Goal: Navigation & Orientation: Go to known website

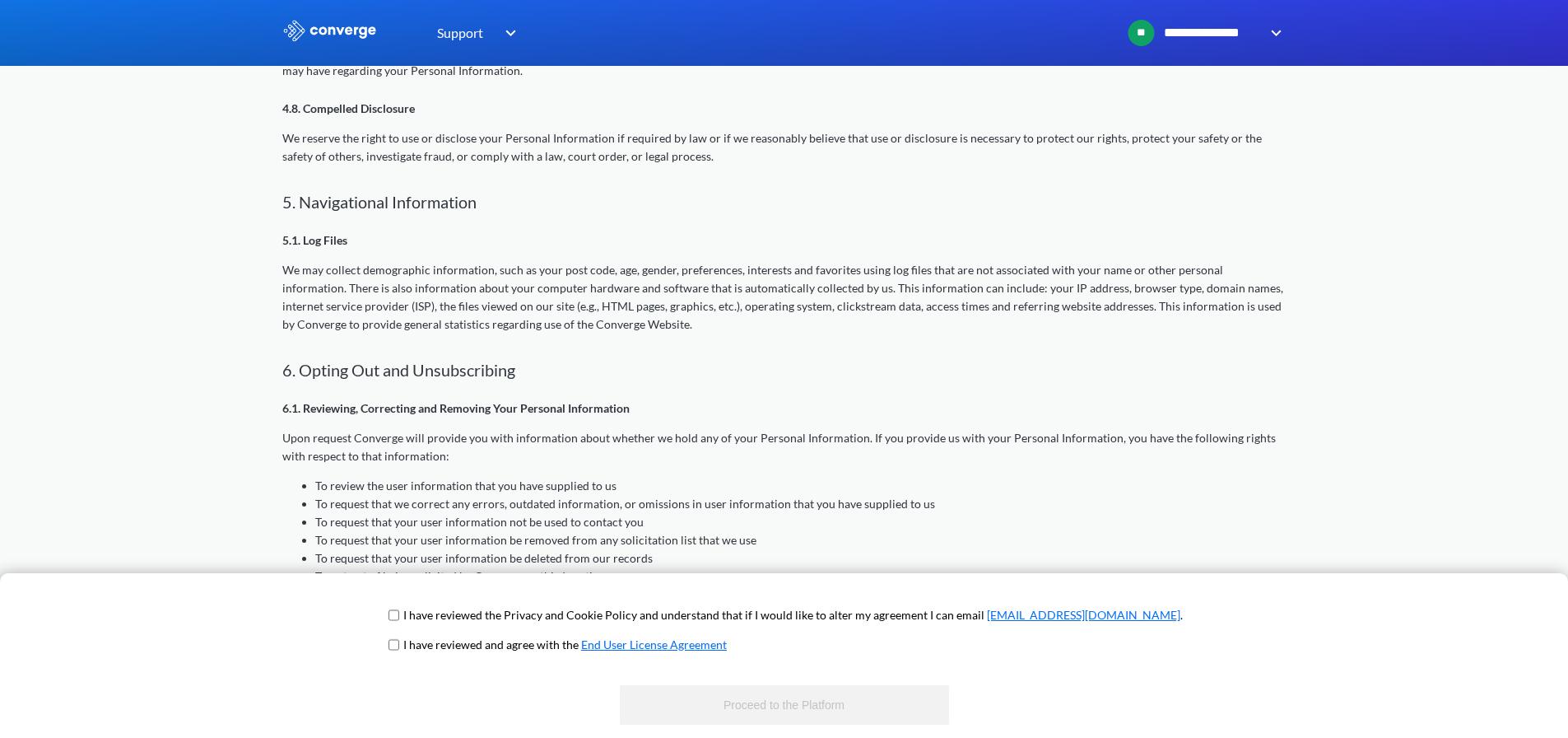
scroll to position [1812, 0]
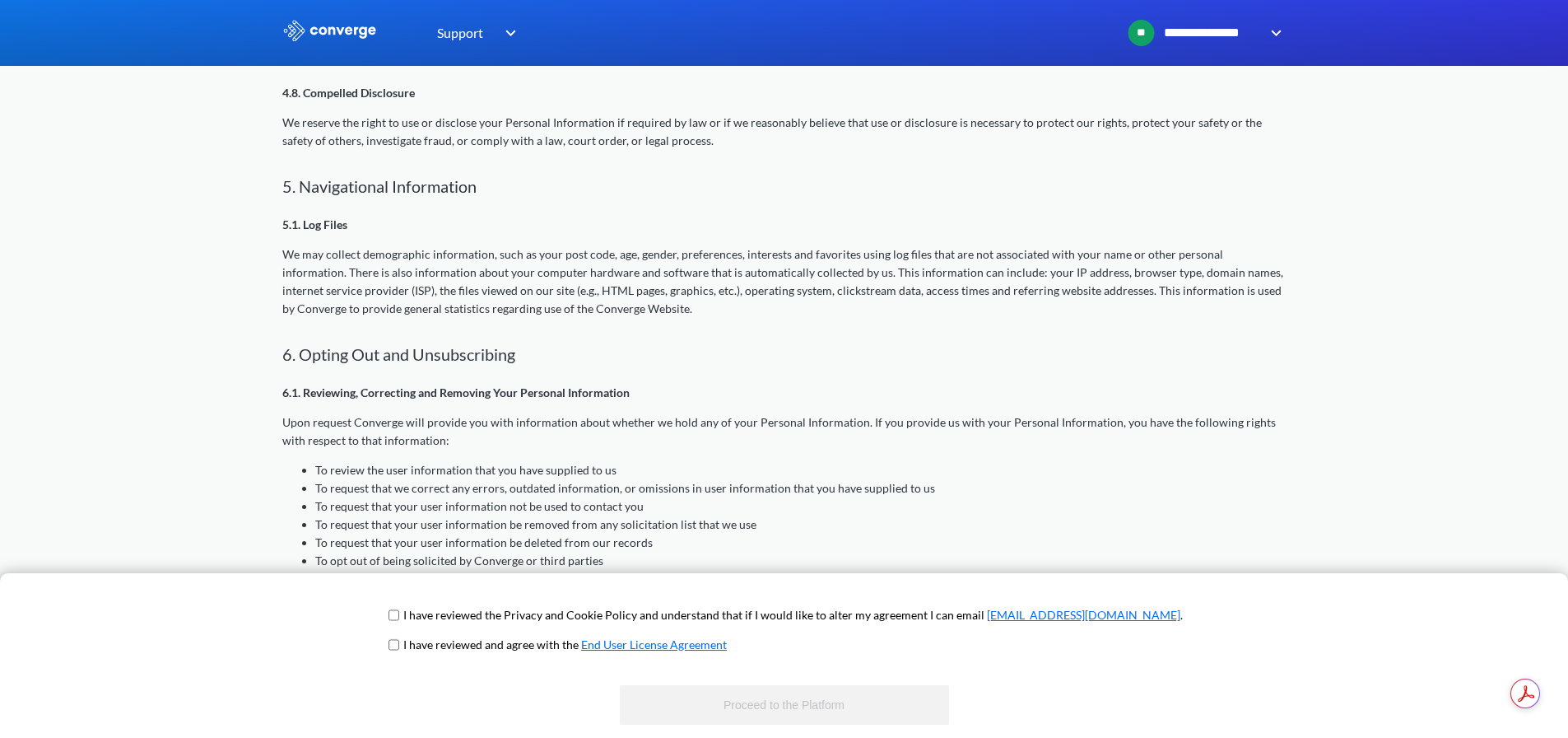
click at [517, 629] on span "I have reviewed the Privacy and Cookie Policy and understand that if I would li…" at bounding box center [784, 621] width 798 height 30
click at [528, 622] on p "I have reviewed the Privacy and Cookie Policy and understand that if I would li…" at bounding box center [793, 615] width 780 height 18
click at [444, 617] on span "I have reviewed the Privacy and Cookie Policy and understand that if I would li…" at bounding box center [784, 621] width 798 height 30
click at [399, 616] on input "checkbox" at bounding box center [393, 616] width 11 height 14
checkbox input "true"
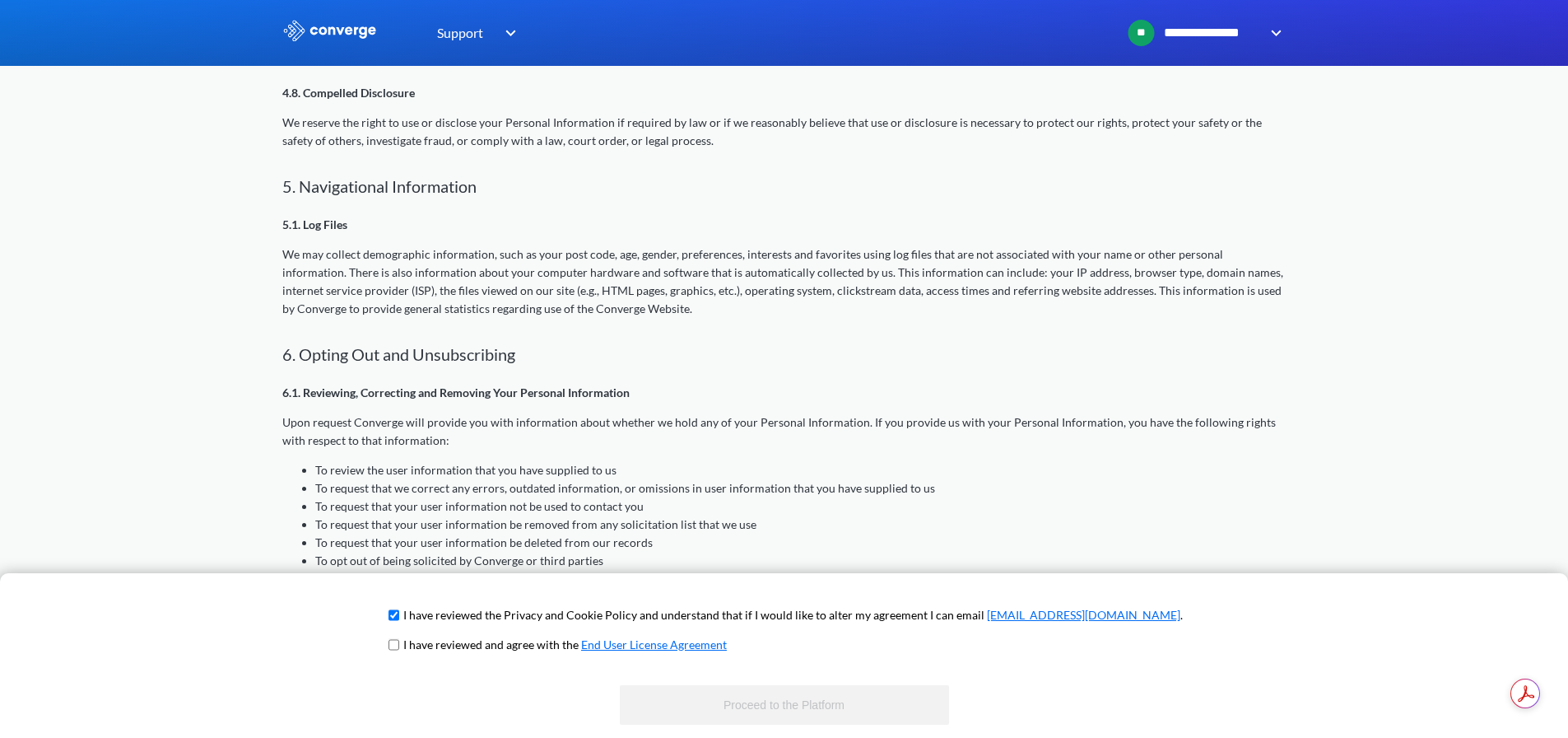
click at [399, 650] on input "checkbox" at bounding box center [393, 645] width 11 height 14
checkbox input "true"
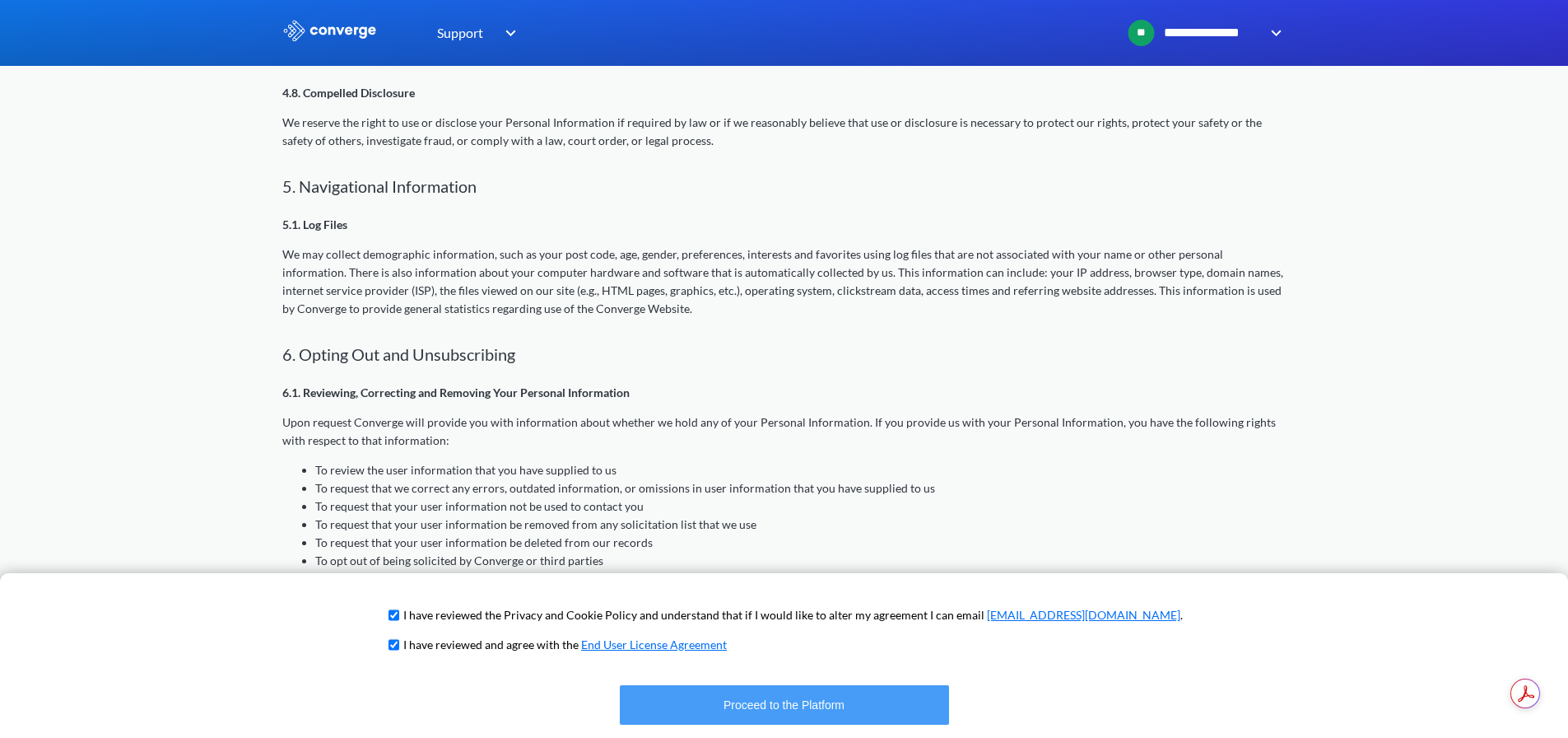
click at [680, 699] on button "Proceed to the Platform" at bounding box center [785, 705] width 329 height 40
